Goal: Information Seeking & Learning: Learn about a topic

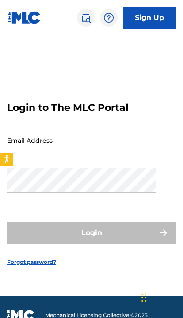
click at [42, 153] on input "Email Address" at bounding box center [82, 140] width 150 height 25
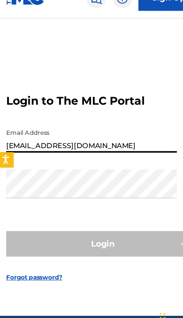
type input "[EMAIL_ADDRESS][DOMAIN_NAME]"
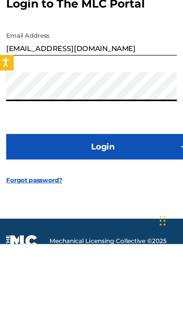
click at [98, 222] on button "Login" at bounding box center [91, 233] width 169 height 22
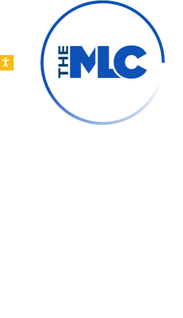
scroll to position [64, 0]
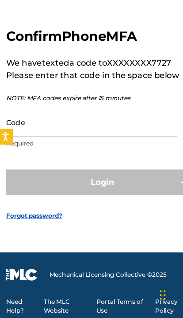
click at [28, 134] on input "Code" at bounding box center [82, 146] width 150 height 25
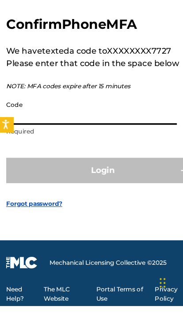
click at [23, 134] on input "Code" at bounding box center [82, 146] width 150 height 25
paste input "202756"
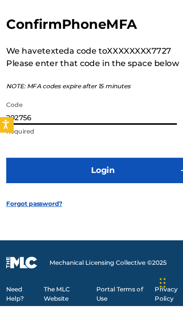
type input "202756"
click at [97, 188] on button "Login" at bounding box center [91, 199] width 169 height 22
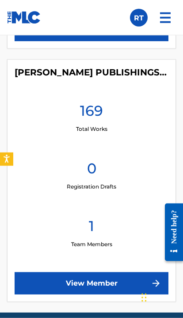
scroll to position [640, 0]
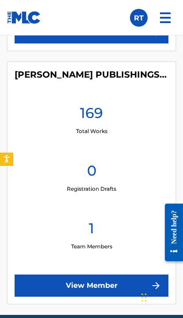
click at [93, 286] on link "View Member" at bounding box center [92, 285] width 154 height 22
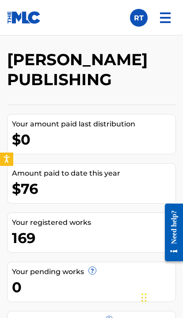
scroll to position [62, 0]
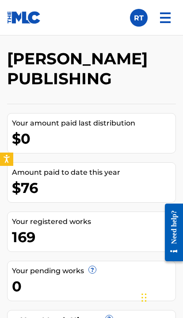
click at [94, 271] on span "?" at bounding box center [92, 269] width 7 height 7
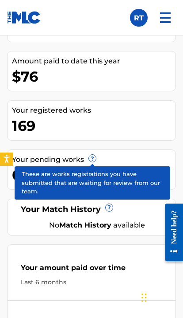
scroll to position [164, 0]
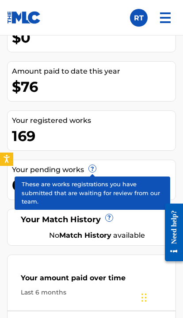
click at [95, 167] on span "?" at bounding box center [92, 168] width 7 height 7
click at [93, 172] on span "?" at bounding box center [92, 168] width 7 height 7
click at [105, 198] on div "Your pending works ? 0" at bounding box center [91, 180] width 169 height 40
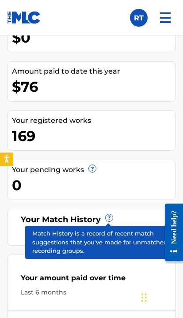
click at [111, 219] on span "?" at bounding box center [109, 217] width 7 height 7
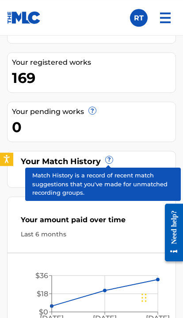
scroll to position [222, 0]
click at [117, 184] on div "Your Match History ? No Match History available" at bounding box center [91, 169] width 169 height 37
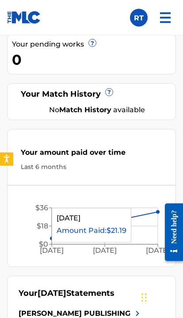
scroll to position [281, 0]
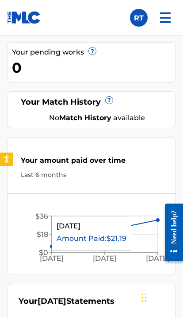
click at [106, 240] on icon "[DATE] Jun '[DATE] $0 $18 $36" at bounding box center [92, 236] width 168 height 67
click at [84, 235] on icon "[DATE] Jun '[DATE] $0 $18 $36" at bounding box center [92, 236] width 168 height 67
click at [113, 240] on icon "[DATE] Jun '[DATE] $0 $18 $36" at bounding box center [92, 236] width 168 height 67
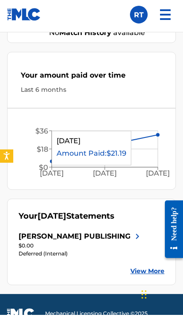
scroll to position [363, 0]
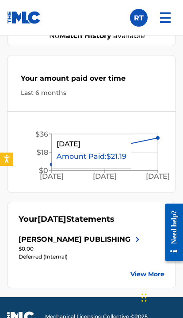
click at [141, 277] on link "View More" at bounding box center [148, 273] width 34 height 9
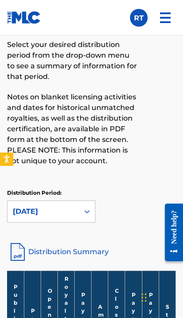
scroll to position [98, 0]
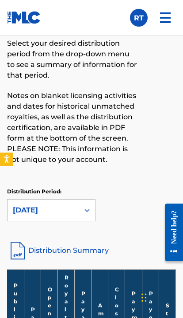
click at [136, 186] on div "Royalties Select your desired distribution period from the drop-down menu to se…" at bounding box center [91, 126] width 169 height 228
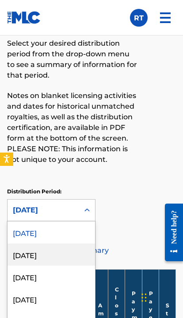
click at [42, 257] on div "[DATE]" at bounding box center [52, 254] width 88 height 22
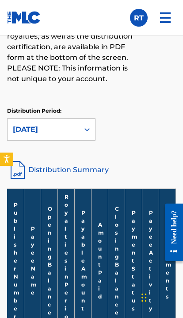
scroll to position [176, 0]
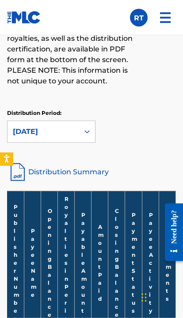
click at [80, 136] on div at bounding box center [87, 132] width 16 height 16
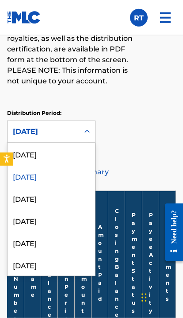
scroll to position [177, 0]
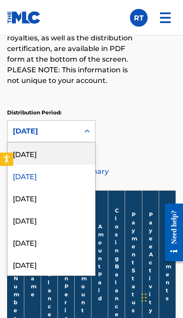
click at [51, 159] on div "[DATE]" at bounding box center [52, 153] width 88 height 22
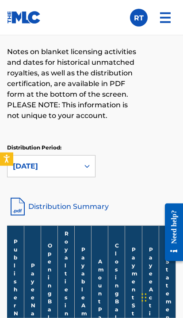
scroll to position [142, 0]
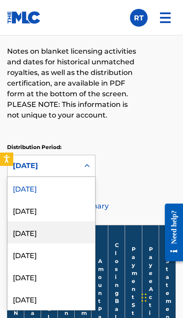
click at [39, 232] on div "[DATE]" at bounding box center [52, 232] width 88 height 22
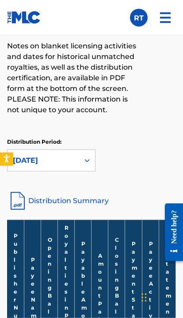
scroll to position [148, 0]
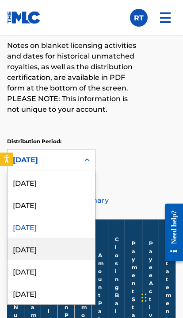
click at [49, 252] on div "[DATE]" at bounding box center [52, 249] width 88 height 22
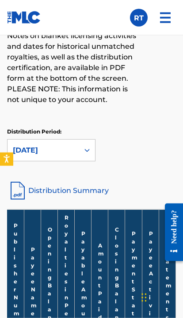
scroll to position [158, 0]
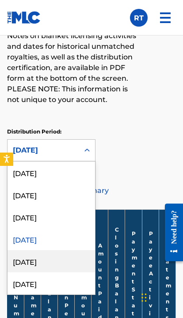
click at [53, 260] on div "[DATE]" at bounding box center [52, 261] width 88 height 22
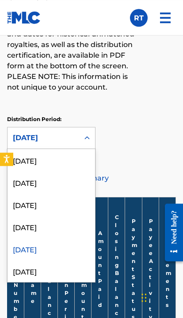
scroll to position [170, 0]
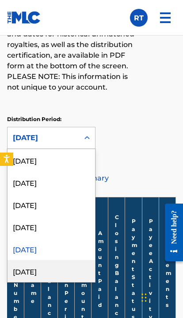
click at [56, 273] on div "[DATE]" at bounding box center [52, 271] width 88 height 22
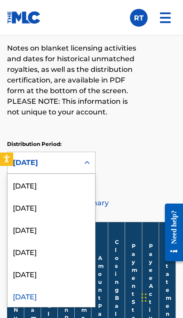
scroll to position [0, 0]
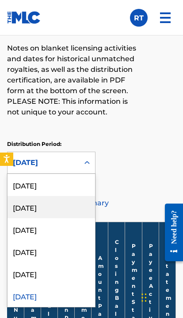
click at [62, 210] on div "[DATE]" at bounding box center [52, 207] width 88 height 22
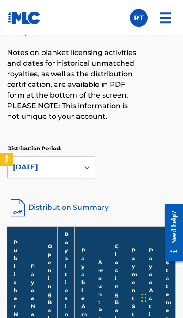
scroll to position [139, 0]
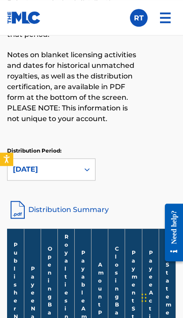
click at [79, 211] on link "Distribution Summary" at bounding box center [91, 209] width 169 height 21
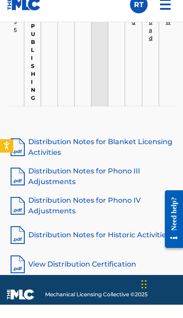
scroll to position [587, 0]
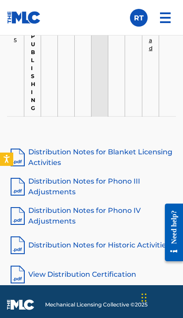
click at [113, 147] on link "Distribution Notes for Blanket Licensing Activities" at bounding box center [91, 157] width 169 height 21
click at [96, 176] on link "Distribution Notes for Phono III Adjustments" at bounding box center [91, 186] width 169 height 21
click at [96, 205] on link "Distribution Notes for Phono IV Adjustments" at bounding box center [91, 215] width 169 height 21
click at [115, 234] on link "Distribution Notes for Historic Activities" at bounding box center [91, 244] width 169 height 21
click at [108, 264] on link "View Distribution Certification" at bounding box center [91, 274] width 169 height 21
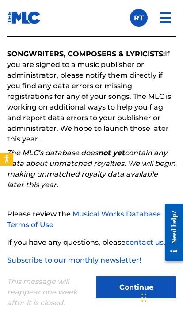
scroll to position [89, 0]
click at [125, 286] on button "Continue" at bounding box center [137, 287] width 80 height 22
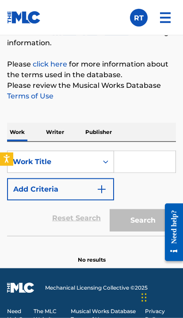
scroll to position [125, 0]
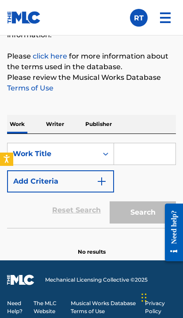
click at [121, 238] on section "No results" at bounding box center [91, 244] width 169 height 23
click at [131, 239] on section "No results" at bounding box center [91, 244] width 169 height 23
click at [45, 214] on div "Reset Search Search" at bounding box center [91, 209] width 169 height 35
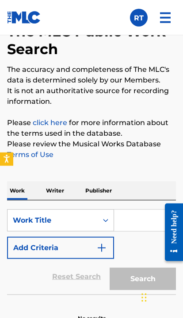
scroll to position [61, 0]
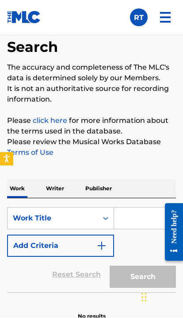
click at [139, 220] on input "Search Form" at bounding box center [145, 218] width 62 height 21
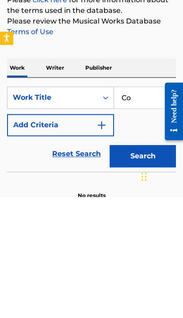
type input "C"
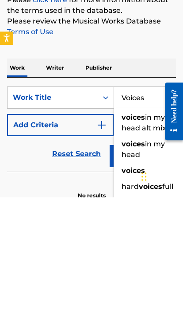
type input "Voices"
click at [143, 266] on button "Search" at bounding box center [143, 277] width 66 height 22
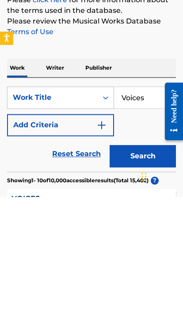
click at [133, 266] on button "Search" at bounding box center [143, 277] width 66 height 22
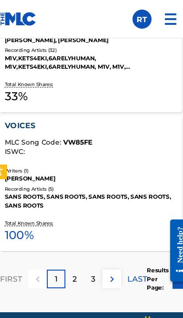
scroll to position [1335, 0]
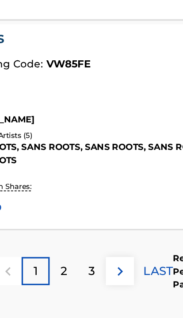
click at [68, 248] on div "2" at bounding box center [76, 256] width 17 height 17
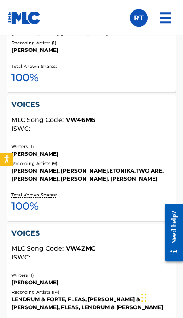
scroll to position [1104, 0]
click at [137, 229] on div "VOICES" at bounding box center [92, 233] width 161 height 11
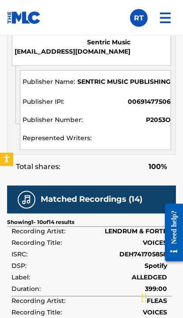
scroll to position [530, 0]
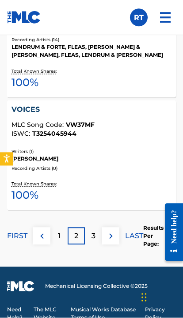
scroll to position [1355, 0]
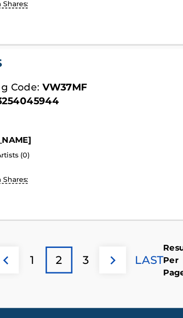
click at [85, 227] on div "3" at bounding box center [93, 235] width 17 height 17
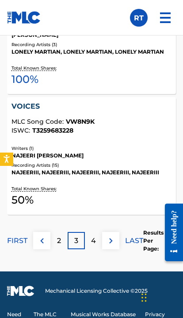
scroll to position [1362, 0]
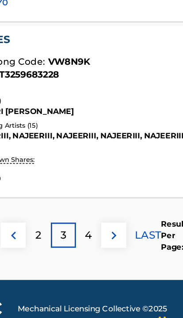
click at [91, 232] on p "4" at bounding box center [93, 237] width 5 height 11
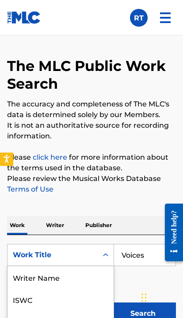
scroll to position [44, 0]
click at [148, 256] on input "Voices" at bounding box center [145, 254] width 62 height 21
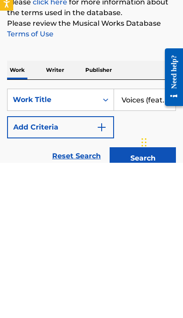
scroll to position [180, 0]
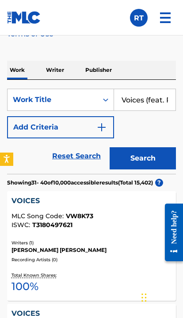
click at [168, 101] on input "Voices (feat. Rich" at bounding box center [145, 99] width 62 height 21
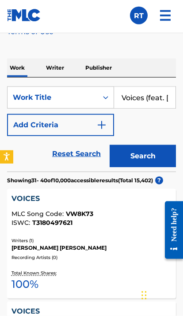
click at [139, 156] on button "Search" at bounding box center [143, 158] width 66 height 22
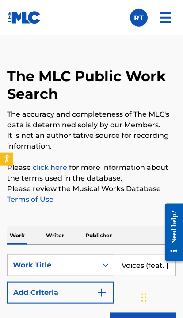
scroll to position [0, 0]
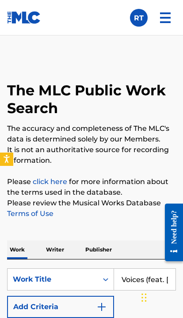
click at [151, 274] on input "Voices (feat. Rich Luzzi)" at bounding box center [145, 279] width 62 height 21
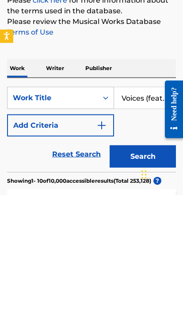
click at [157, 210] on input "Voices (feat. Rich Luzzi)" at bounding box center [145, 220] width 62 height 21
click at [155, 210] on input "Voices (. Rich Luzzi)" at bounding box center [145, 220] width 62 height 21
click at [152, 210] on input "Voices (.Rich Luzzi)" at bounding box center [145, 220] width 62 height 21
click at [133, 210] on input "Voices (.Luzzi)" at bounding box center [145, 220] width 62 height 21
click at [149, 210] on input "Voices (.Luzzi)" at bounding box center [145, 220] width 62 height 21
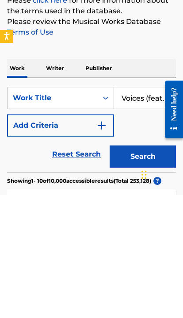
scroll to position [181, 0]
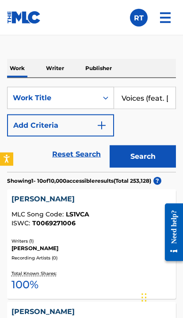
type input "Voices (feat. Rev Theory)"
click at [145, 155] on button "Search" at bounding box center [143, 156] width 66 height 22
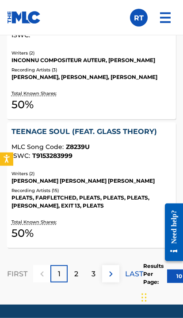
scroll to position [1406, 0]
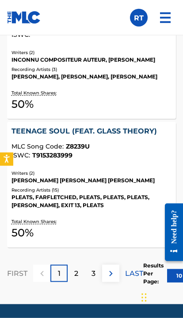
click at [79, 274] on div "2" at bounding box center [76, 273] width 17 height 17
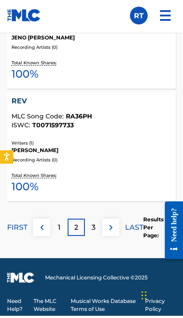
scroll to position [1373, 0]
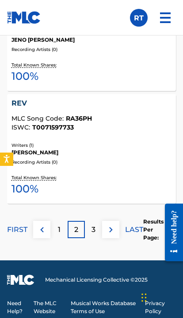
click at [96, 232] on div "3" at bounding box center [93, 229] width 17 height 17
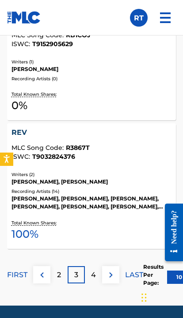
scroll to position [1302, 0]
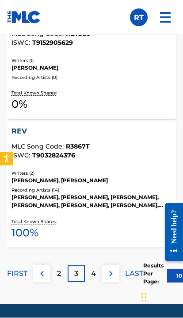
click at [96, 273] on div "4" at bounding box center [93, 273] width 17 height 17
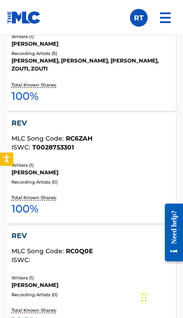
scroll to position [1301, 0]
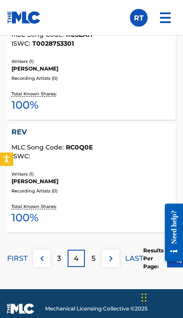
click at [37, 264] on img at bounding box center [42, 258] width 11 height 11
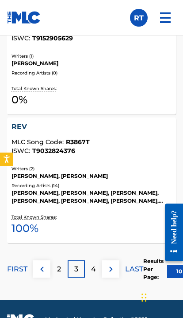
scroll to position [1309, 0]
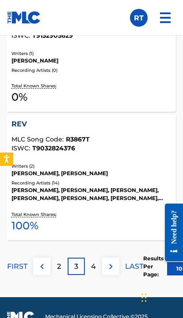
click at [37, 263] on img at bounding box center [42, 266] width 11 height 11
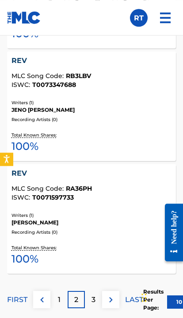
scroll to position [1336, 0]
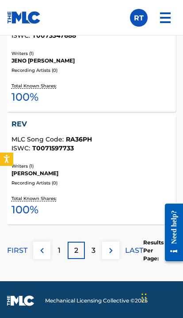
click at [57, 259] on div "1" at bounding box center [59, 250] width 17 height 17
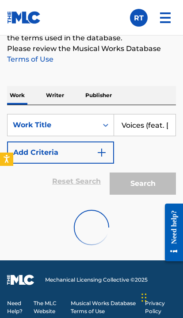
scroll to position [117, 0]
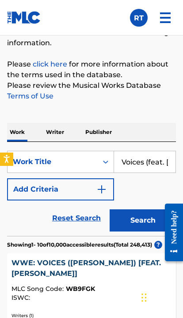
click at [55, 132] on p "Writer" at bounding box center [54, 132] width 23 height 19
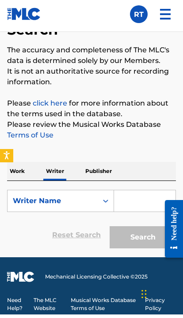
scroll to position [75, 0]
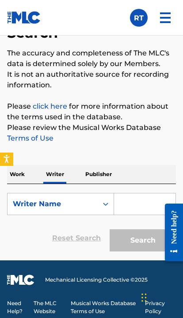
click at [102, 177] on p "Publisher" at bounding box center [99, 174] width 32 height 19
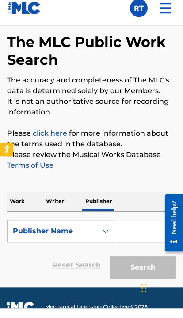
scroll to position [39, 0]
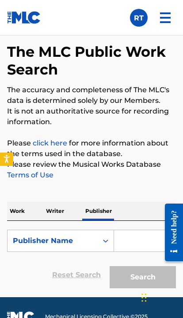
click at [137, 241] on input "Search Form" at bounding box center [145, 240] width 62 height 21
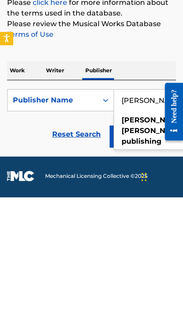
click at [28, 237] on div "Reset Search Search" at bounding box center [91, 254] width 169 height 35
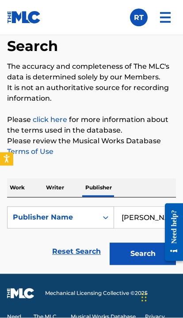
scroll to position [75, 0]
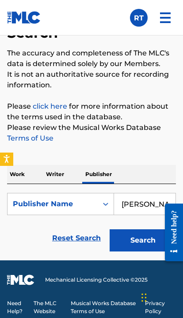
click at [162, 202] on div at bounding box center [171, 231] width 25 height 73
click at [150, 205] on input "Rick Thomas Publishing" at bounding box center [145, 203] width 62 height 21
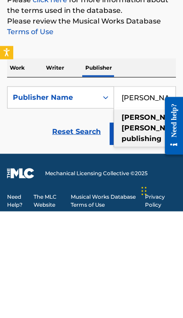
click at [141, 230] on strong "thomas" at bounding box center [153, 234] width 63 height 8
type input "rick thomas publishing"
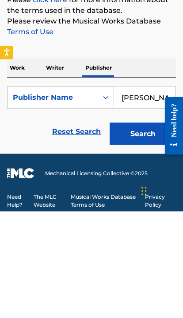
click at [140, 229] on button "Search" at bounding box center [143, 240] width 66 height 22
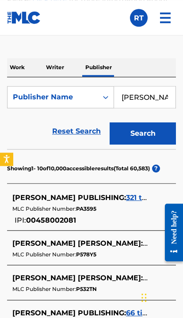
scroll to position [181, 0]
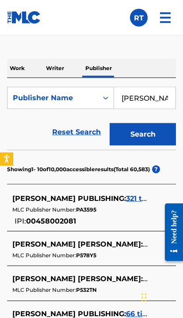
click at [131, 201] on span "321 titles" at bounding box center [142, 198] width 32 height 8
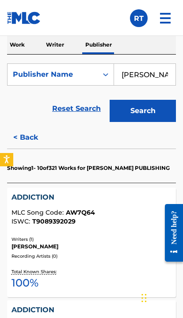
scroll to position [205, 0]
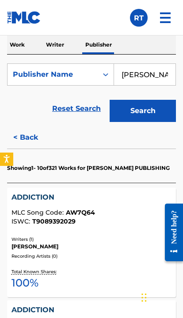
click at [111, 242] on div "RICHARD THOMAS" at bounding box center [92, 246] width 161 height 8
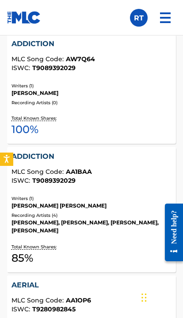
scroll to position [359, 0]
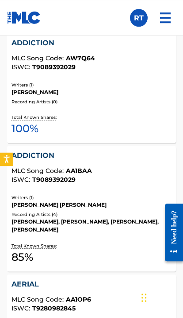
click at [127, 187] on div "ADDICTION MLC Song Code : AA1BAA ISWC : T9089392029" at bounding box center [92, 168] width 161 height 37
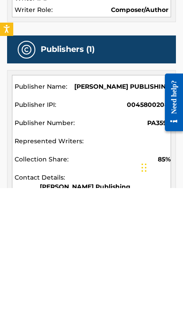
scroll to position [395, 0]
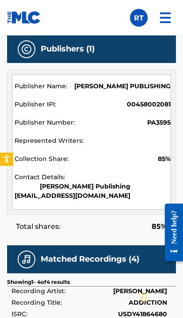
click at [118, 136] on div at bounding box center [93, 142] width 156 height 12
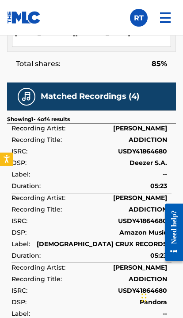
scroll to position [558, 0]
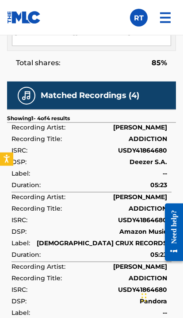
click at [105, 157] on td "Deezer S.A." at bounding box center [92, 163] width 160 height 12
click at [148, 146] on td "USDY41864680" at bounding box center [92, 152] width 160 height 12
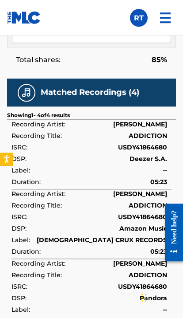
click at [51, 154] on td "Deezer S.A." at bounding box center [92, 160] width 160 height 12
click at [73, 143] on td "USDY41864680" at bounding box center [92, 149] width 160 height 12
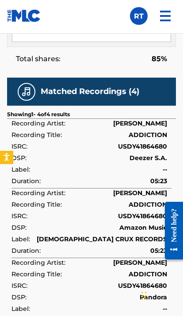
click at [62, 155] on td "Deezer S.A." at bounding box center [92, 161] width 160 height 12
click at [76, 88] on h5 "Matched Recordings (4)" at bounding box center [90, 93] width 99 height 10
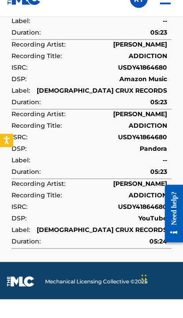
scroll to position [693, 0]
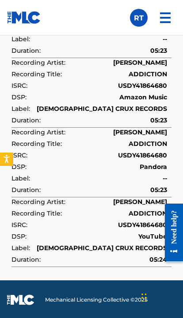
click at [125, 221] on span "USDY41864680" at bounding box center [142, 225] width 49 height 8
click at [126, 232] on td "YouTube" at bounding box center [92, 238] width 160 height 12
click at [31, 232] on td "YouTube" at bounding box center [92, 238] width 160 height 12
click at [139, 162] on td "Pandora" at bounding box center [92, 168] width 160 height 12
click at [66, 162] on td "Pandora" at bounding box center [92, 168] width 160 height 12
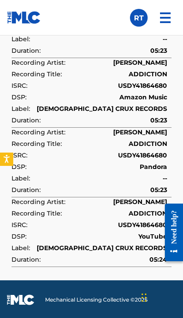
click at [141, 93] on span "Amazon Music" at bounding box center [144, 97] width 48 height 8
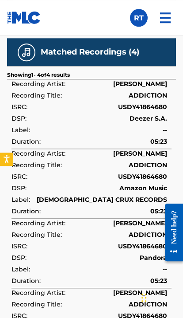
scroll to position [603, 0]
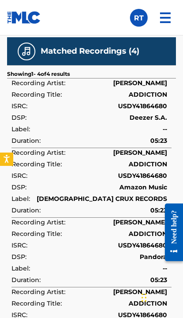
click at [136, 113] on span "Deezer S.A." at bounding box center [149, 117] width 38 height 8
click at [141, 19] on label at bounding box center [139, 18] width 18 height 18
click at [139, 18] on input "RT Richard Thomas rtguitar@yahoo.com Notification Preferences Profile Log out" at bounding box center [139, 18] width 0 height 0
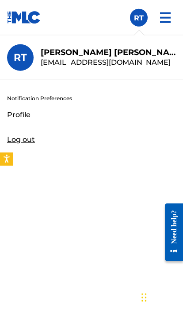
click at [166, 18] on img at bounding box center [165, 17] width 21 height 21
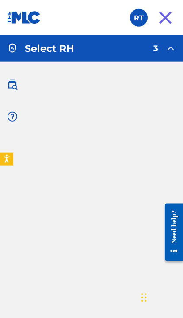
click at [169, 52] on img at bounding box center [171, 48] width 11 height 11
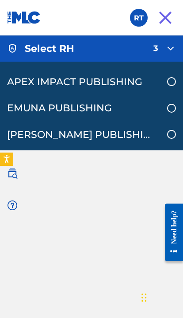
click at [168, 130] on link "[PERSON_NAME] PUBLISHING" at bounding box center [91, 138] width 183 height 34
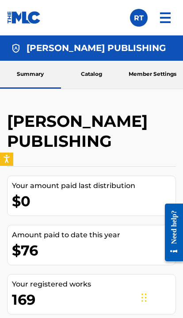
click at [164, 20] on img at bounding box center [165, 17] width 21 height 21
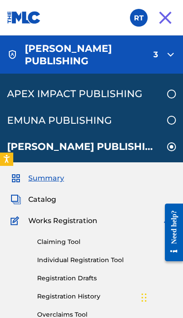
click at [170, 121] on link "EMUNA PUBLISHING" at bounding box center [91, 120] width 183 height 27
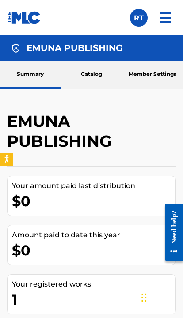
click at [162, 23] on img at bounding box center [165, 17] width 21 height 21
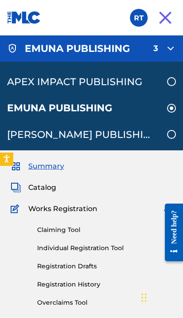
click at [170, 78] on link "APEX IMPACT PUBLISHING" at bounding box center [91, 79] width 183 height 34
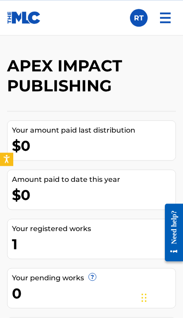
scroll to position [44, 0]
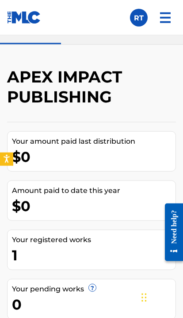
click at [162, 23] on img at bounding box center [165, 17] width 21 height 21
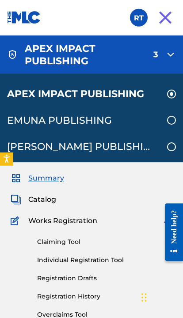
scroll to position [45, 0]
click at [165, 148] on link "[PERSON_NAME] PUBLISHING" at bounding box center [91, 150] width 183 height 34
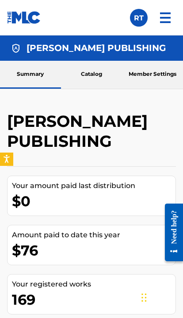
click at [96, 76] on link "Catalog" at bounding box center [91, 75] width 61 height 28
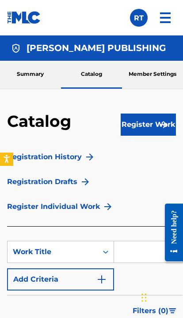
click at [149, 74] on link "Member Settings" at bounding box center [152, 75] width 61 height 28
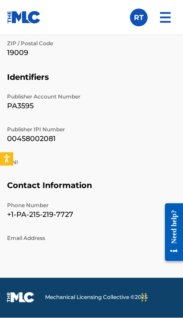
scroll to position [545, 0]
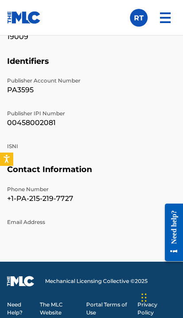
click at [30, 229] on div "Phone Number +1-PA-215-219-7727 Email Address" at bounding box center [91, 212] width 169 height 55
click at [28, 223] on p "Email Address" at bounding box center [91, 222] width 169 height 8
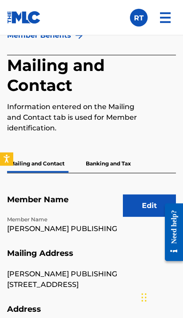
scroll to position [144, 0]
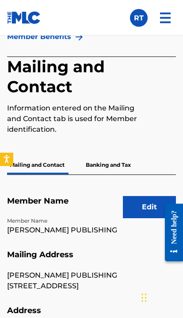
click at [110, 163] on p "Banking and Tax" at bounding box center [108, 165] width 51 height 19
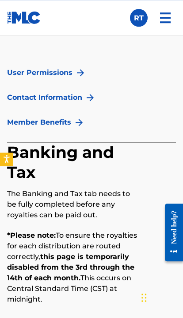
scroll to position [57, 0]
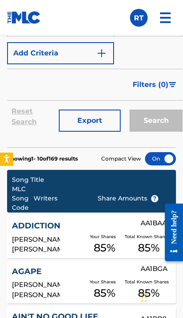
scroll to position [41, 0]
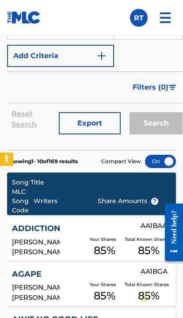
click at [152, 203] on span "?" at bounding box center [155, 201] width 7 height 7
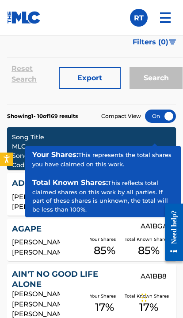
scroll to position [88, 0]
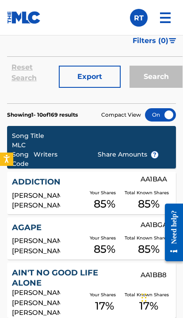
click at [84, 249] on div "Your Shares 85 %" at bounding box center [104, 245] width 41 height 27
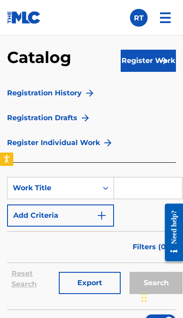
scroll to position [64, 0]
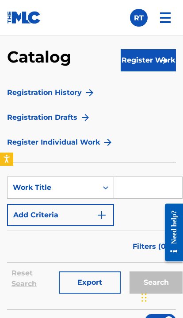
click at [147, 187] on input "Search Form" at bounding box center [148, 187] width 68 height 21
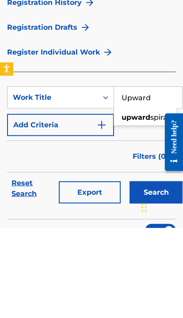
click at [151, 203] on span "spiral" at bounding box center [160, 207] width 19 height 8
type input "upward spiral"
click at [156, 271] on button "Search" at bounding box center [156, 282] width 53 height 22
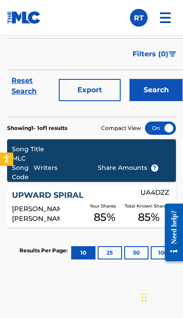
scroll to position [113, 0]
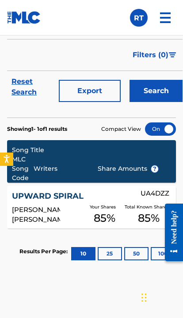
click at [164, 19] on img at bounding box center [165, 17] width 21 height 21
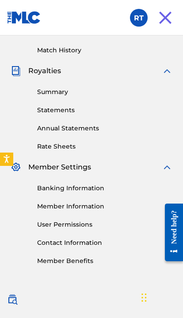
scroll to position [323, 0]
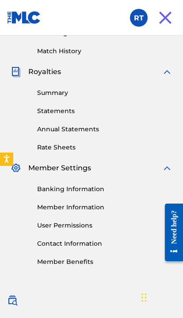
click at [74, 262] on link "Member Benefits" at bounding box center [105, 261] width 136 height 9
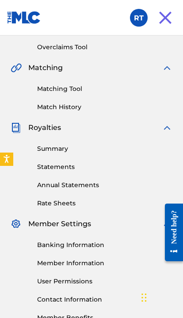
scroll to position [267, 0]
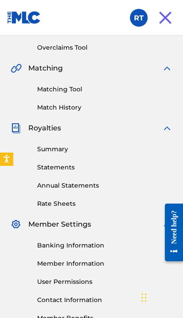
click at [169, 130] on img at bounding box center [167, 128] width 11 height 11
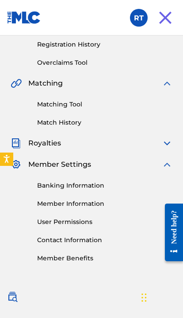
scroll to position [248, 0]
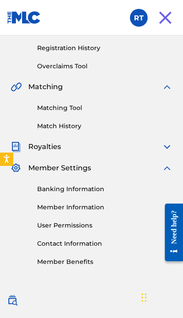
click at [165, 147] on img at bounding box center [167, 146] width 11 height 11
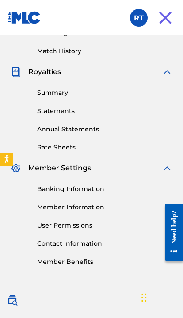
scroll to position [236, 0]
click at [12, 299] on img at bounding box center [12, 300] width 11 height 11
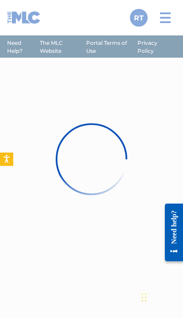
scroll to position [37, 0]
